Goal: Find contact information: Find contact information

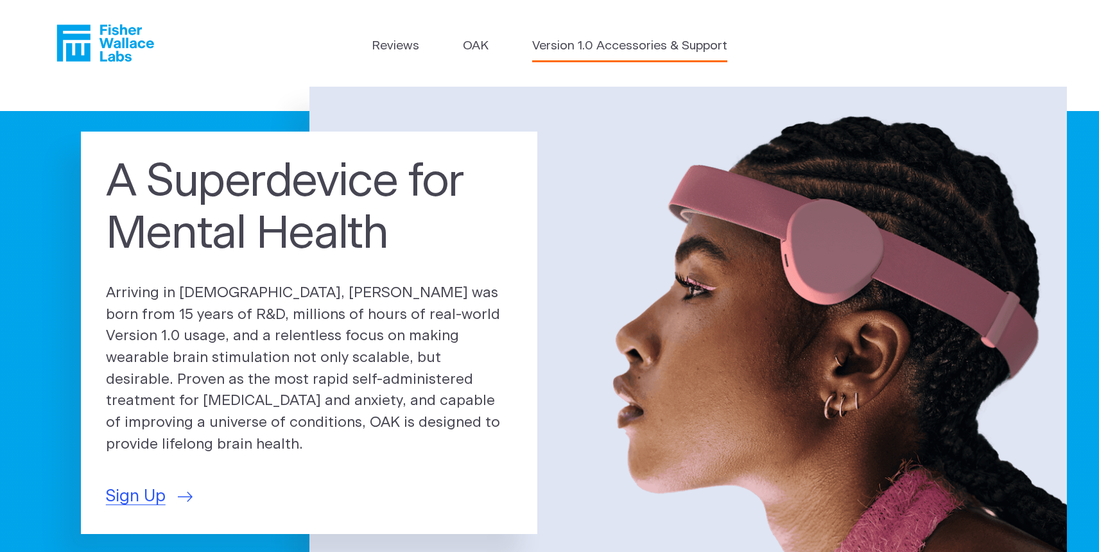
click at [632, 51] on link "Version 1.0 Accessories & Support" at bounding box center [629, 46] width 195 height 19
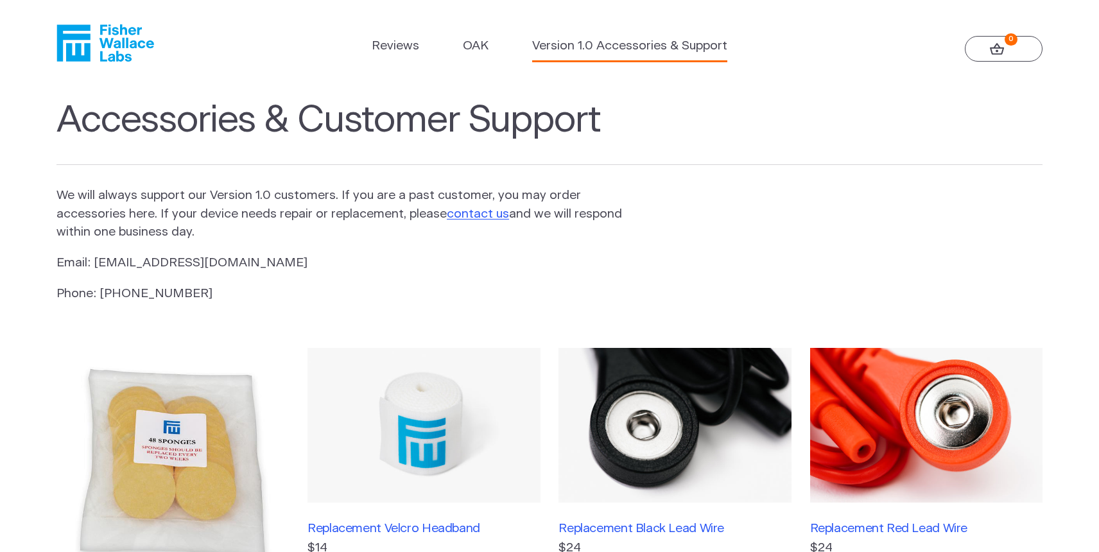
click at [594, 273] on p "Email: [EMAIL_ADDRESS][DOMAIN_NAME]" at bounding box center [339, 263] width 567 height 19
click at [463, 46] on link "OAK" at bounding box center [476, 46] width 26 height 19
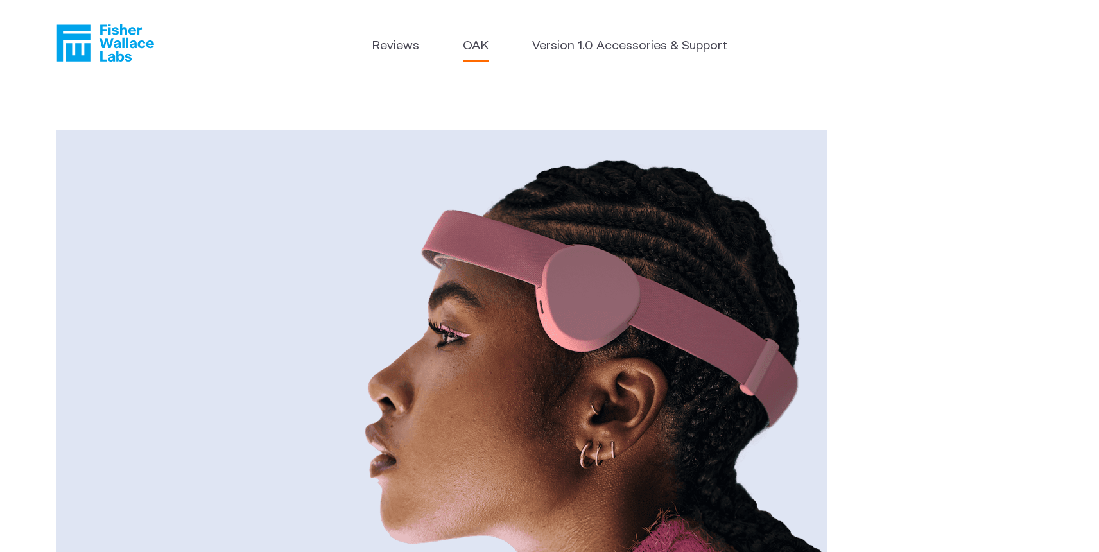
click at [496, 87] on header "Reviews [GEOGRAPHIC_DATA] Version 1.0 Accessories & Support" at bounding box center [549, 43] width 1099 height 87
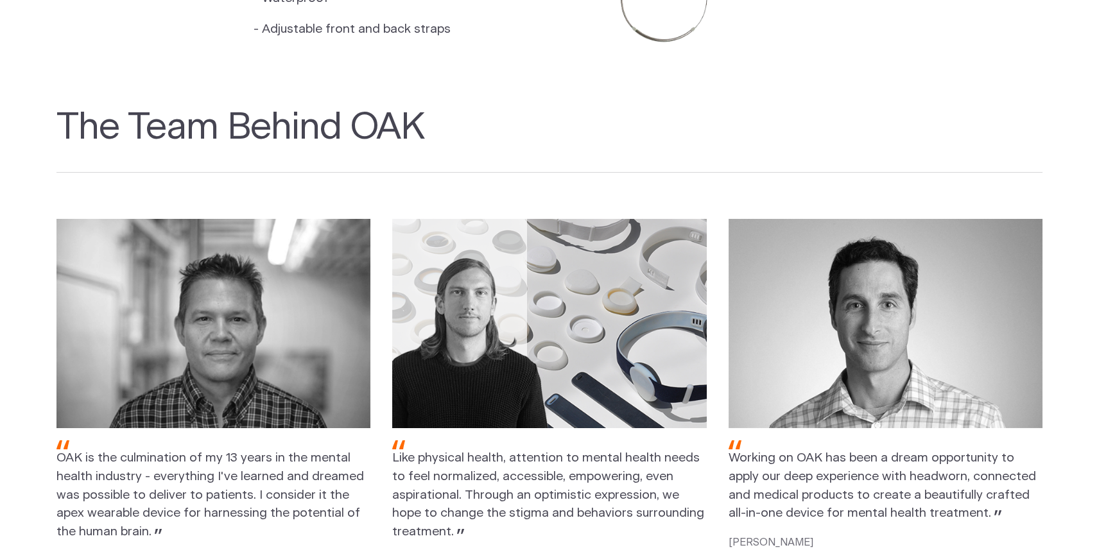
scroll to position [1501, 0]
